Goal: Information Seeking & Learning: Learn about a topic

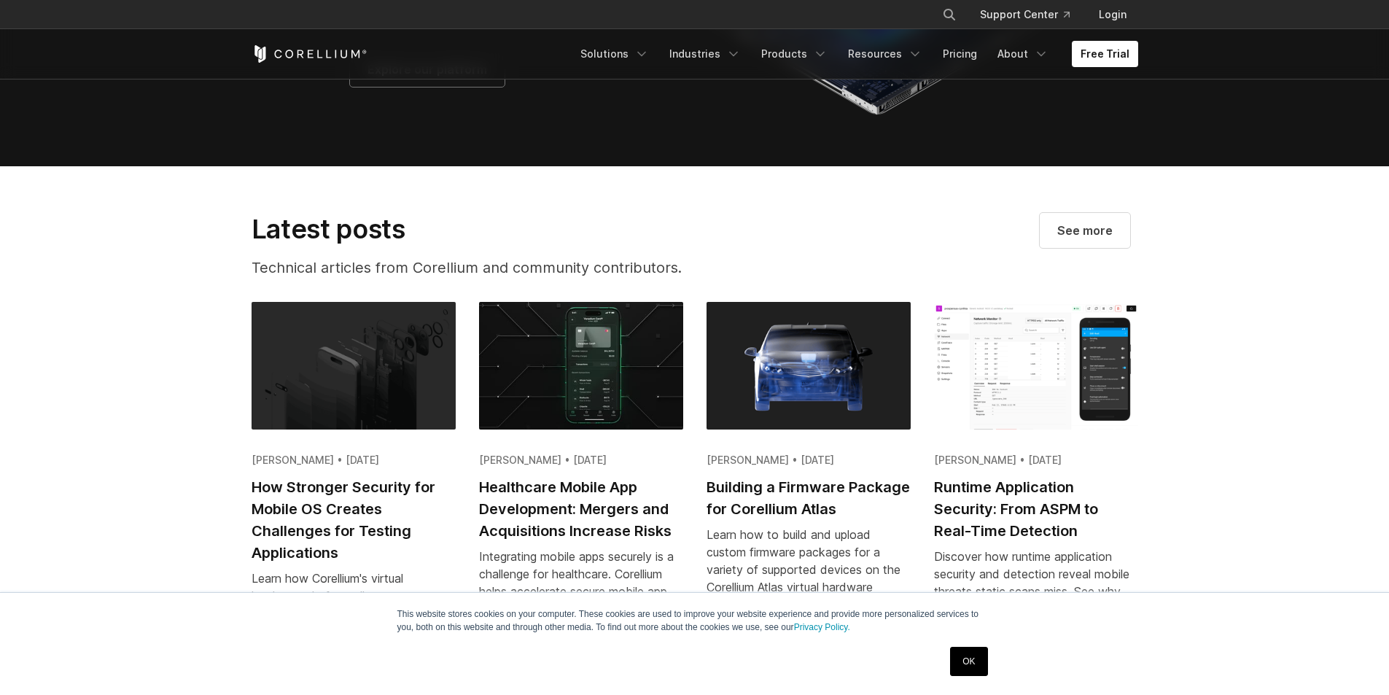
scroll to position [2765, 0]
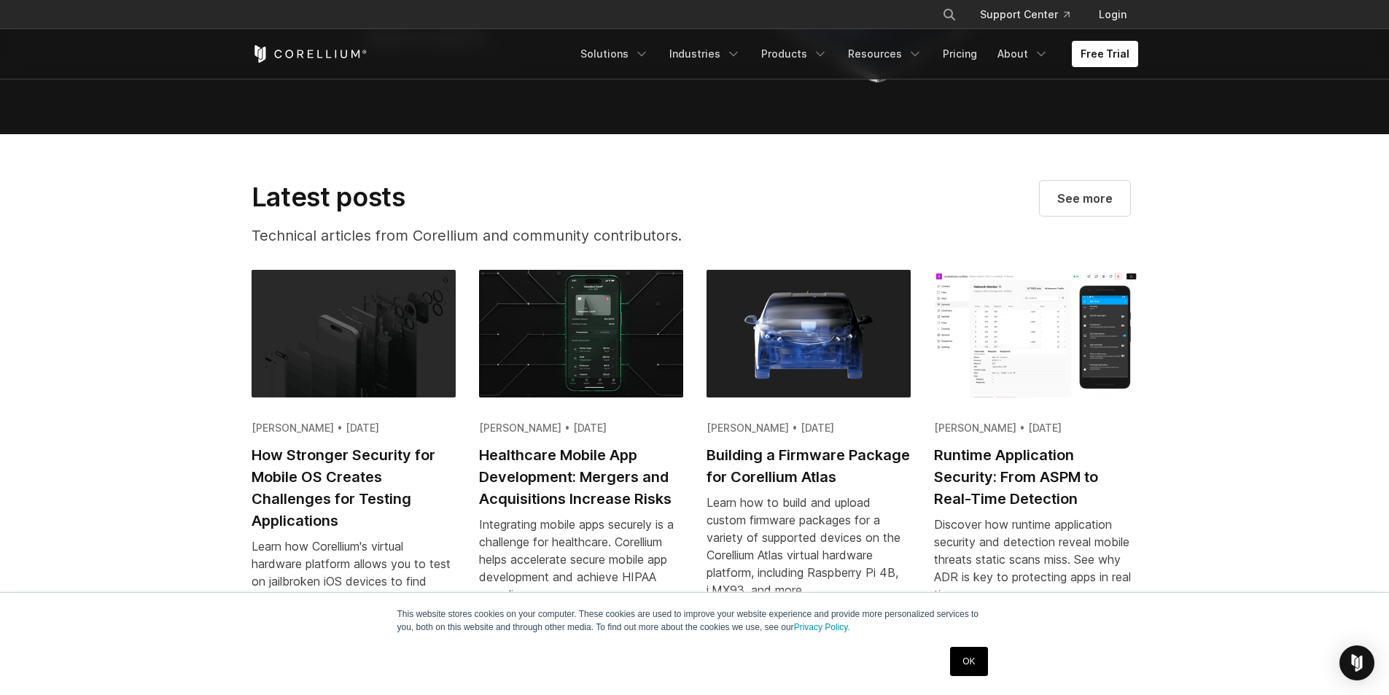
click at [994, 397] on img at bounding box center [1036, 333] width 204 height 127
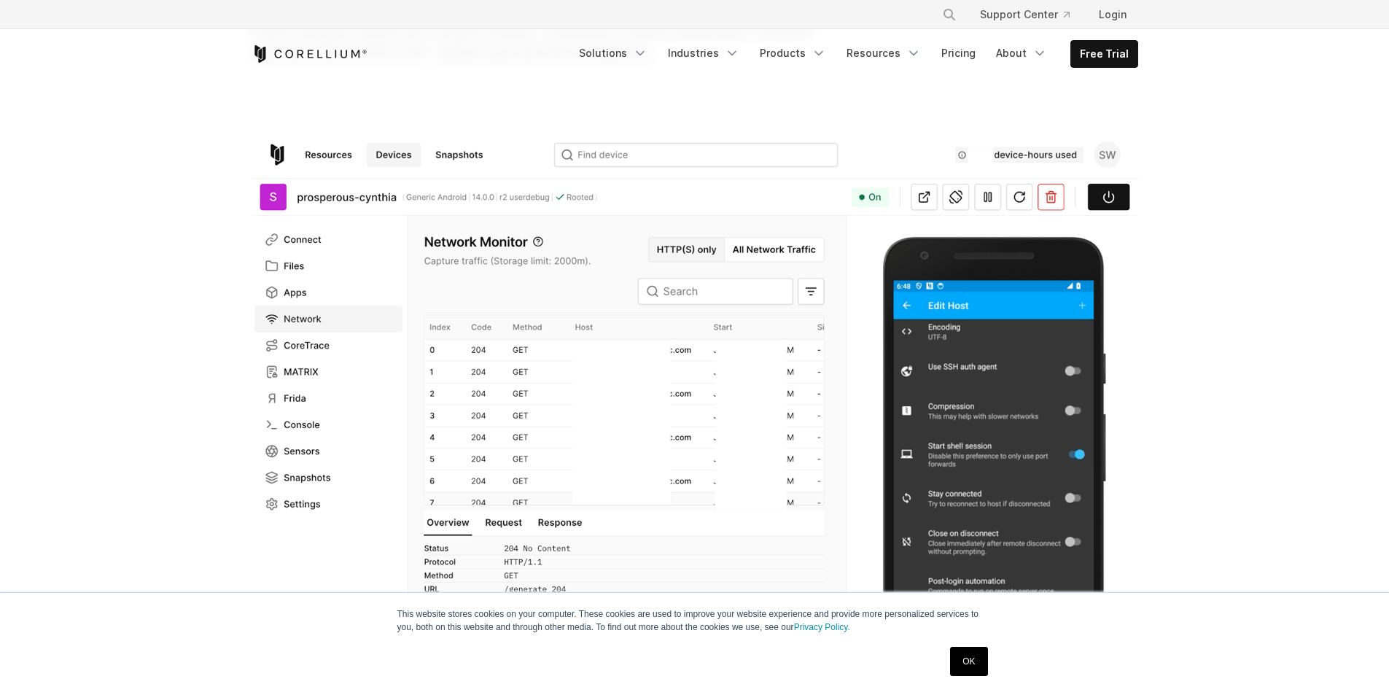
scroll to position [292, 0]
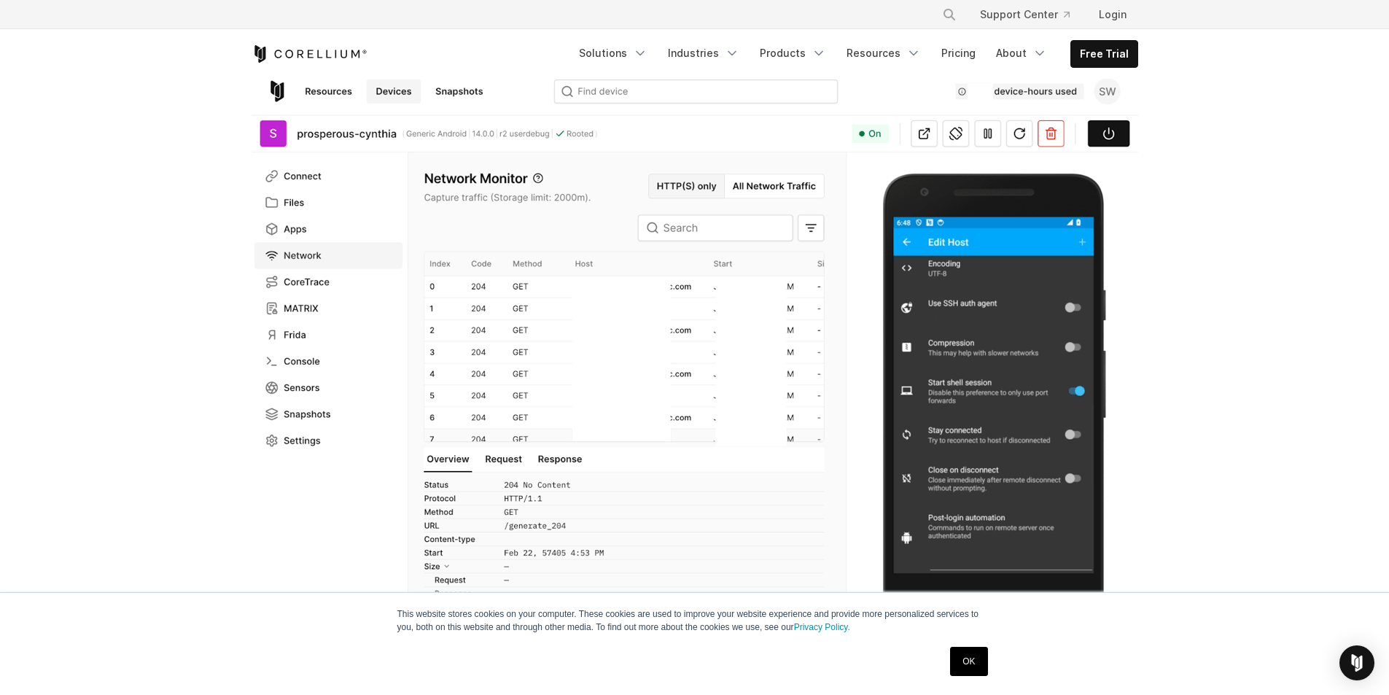
click at [913, 398] on img at bounding box center [695, 382] width 887 height 624
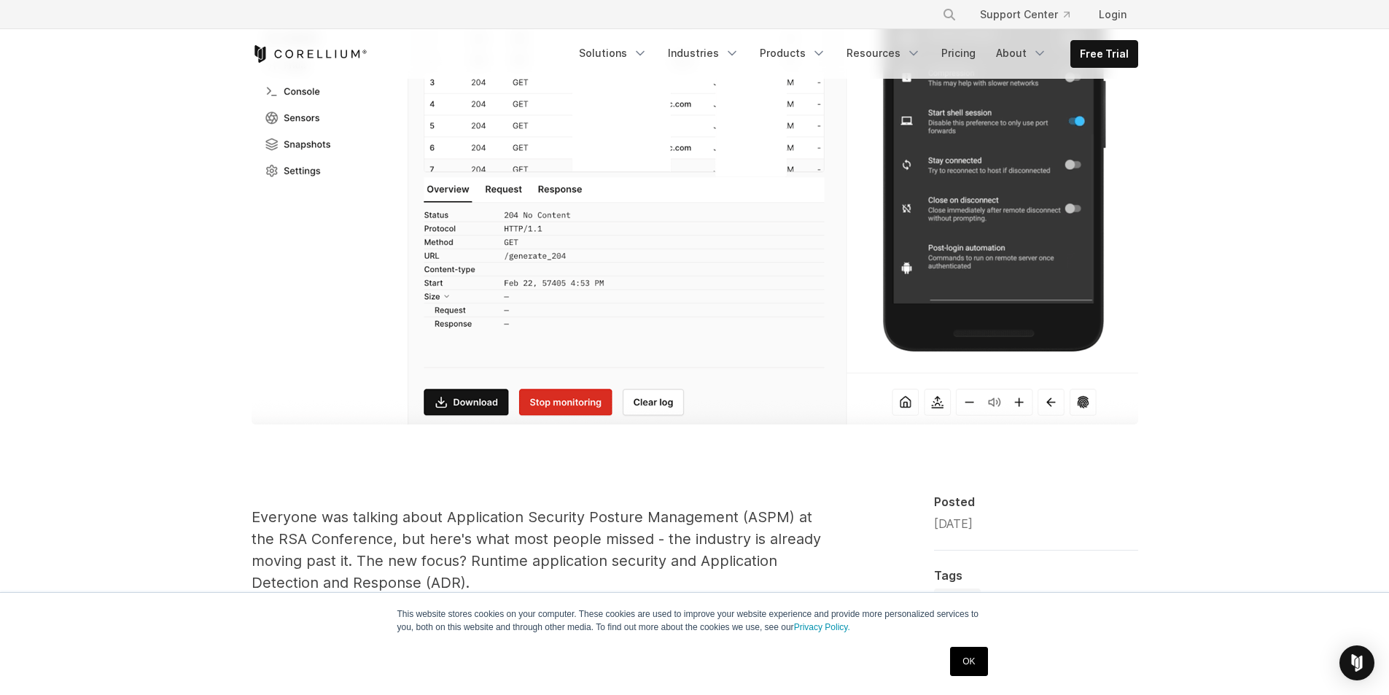
scroll to position [802, 0]
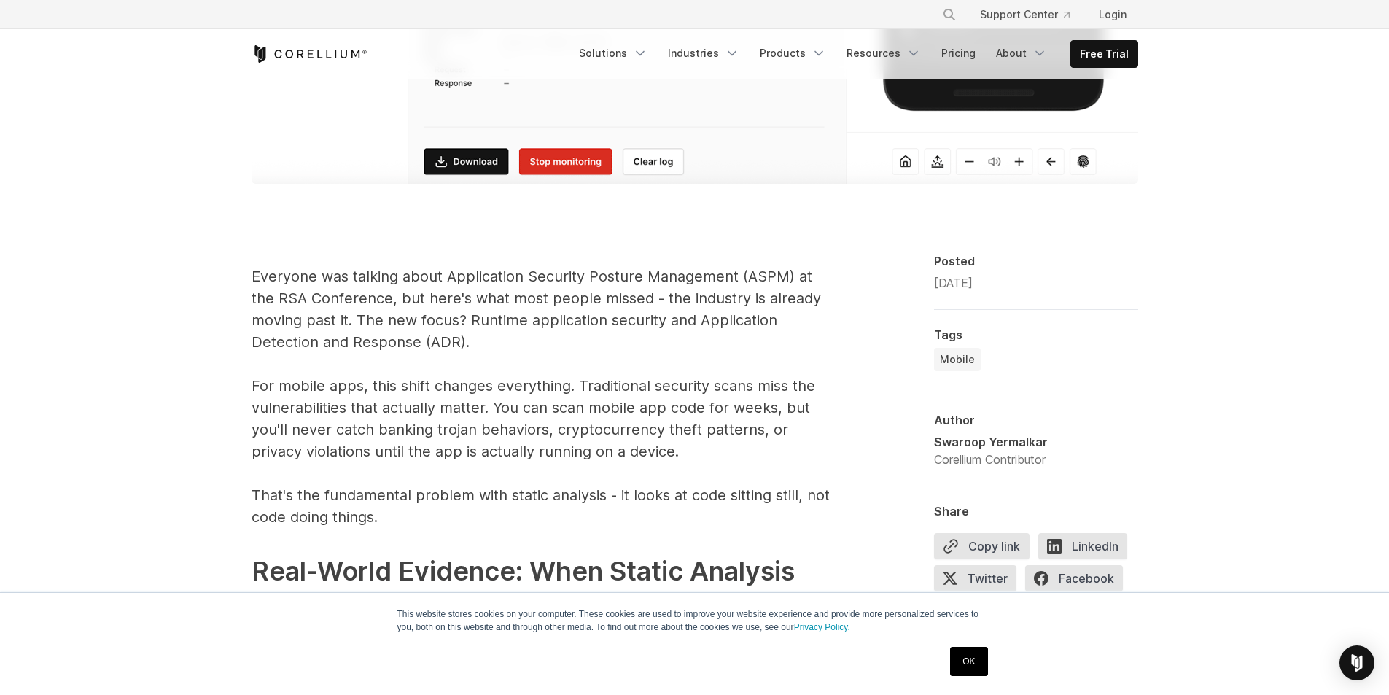
click at [971, 654] on link "OK" at bounding box center [968, 661] width 37 height 29
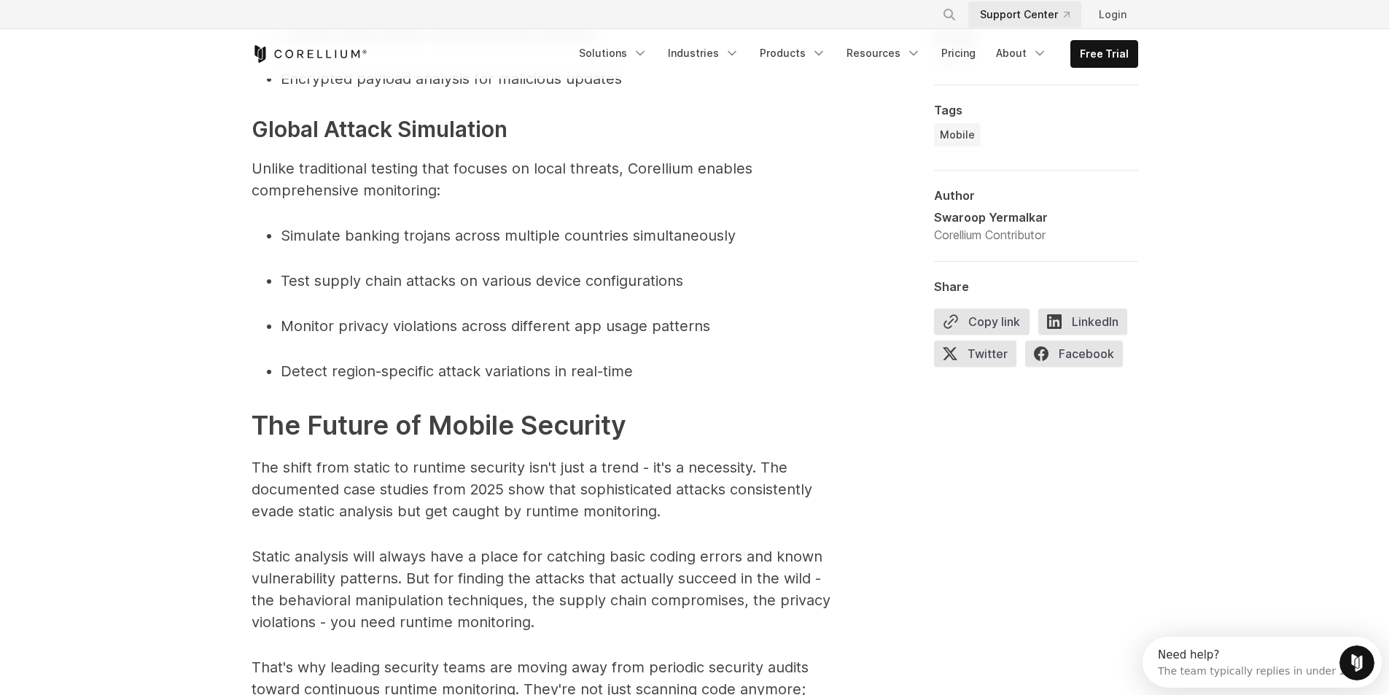
scroll to position [0, 0]
click at [1043, 11] on link "Support Center" at bounding box center [1024, 14] width 113 height 26
